Goal: Information Seeking & Learning: Learn about a topic

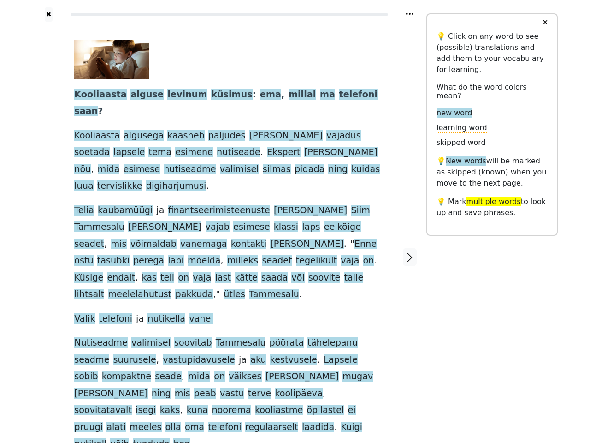
click at [309, 272] on span "soovite" at bounding box center [325, 278] width 32 height 12
click at [410, 14] on icon at bounding box center [409, 14] width 7 height 2
click at [48, 215] on div at bounding box center [48, 257] width 33 height 470
click at [223, 255] on span "," at bounding box center [222, 261] width 3 height 12
click at [96, 95] on span "Kooliaasta" at bounding box center [100, 95] width 53 height 12
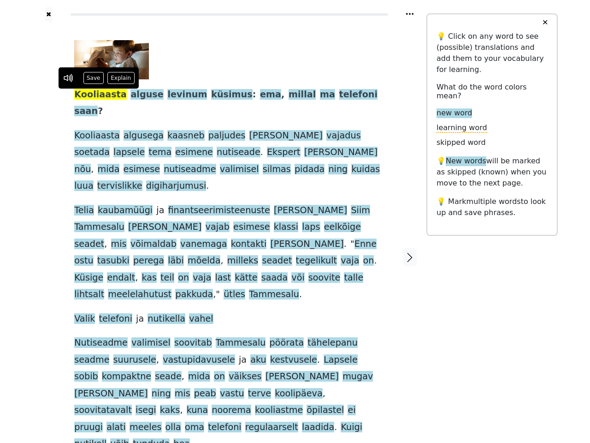
click at [134, 95] on span "alguse" at bounding box center [147, 95] width 33 height 12
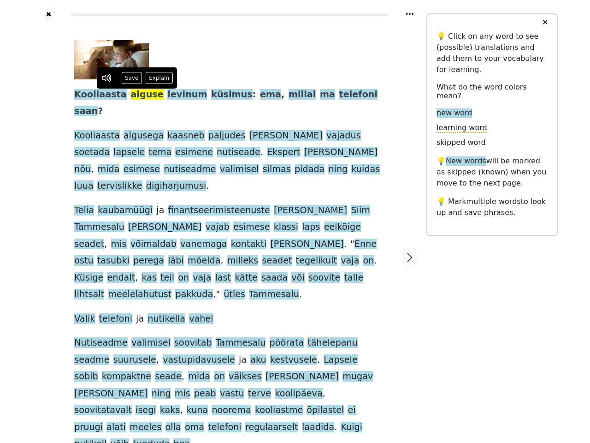
click at [168, 95] on span "levinum" at bounding box center [187, 95] width 40 height 12
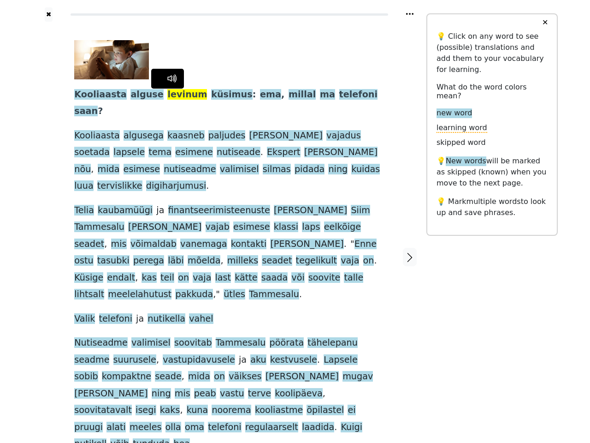
click at [211, 95] on span "küsimus" at bounding box center [232, 95] width 42 height 12
click at [260, 95] on span "ema" at bounding box center [270, 95] width 21 height 12
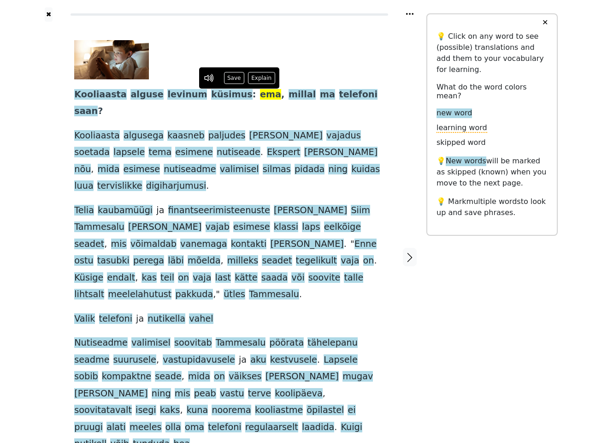
click at [289, 95] on span "millal" at bounding box center [302, 95] width 27 height 12
